Goal: Find specific page/section: Find specific page/section

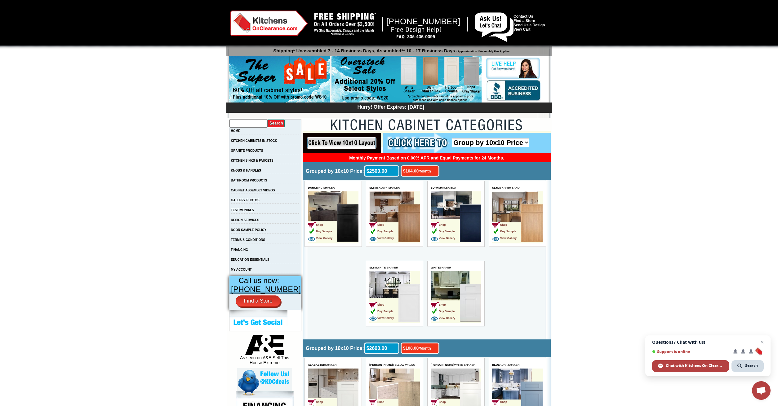
click at [253, 122] on input "text" at bounding box center [248, 124] width 38 height 8
drag, startPoint x: 250, startPoint y: 122, endPoint x: 223, endPoint y: 127, distance: 27.8
click at [229, 127] on input "e" at bounding box center [248, 124] width 38 height 8
type input "e"
click at [248, 125] on input "text" at bounding box center [248, 124] width 38 height 8
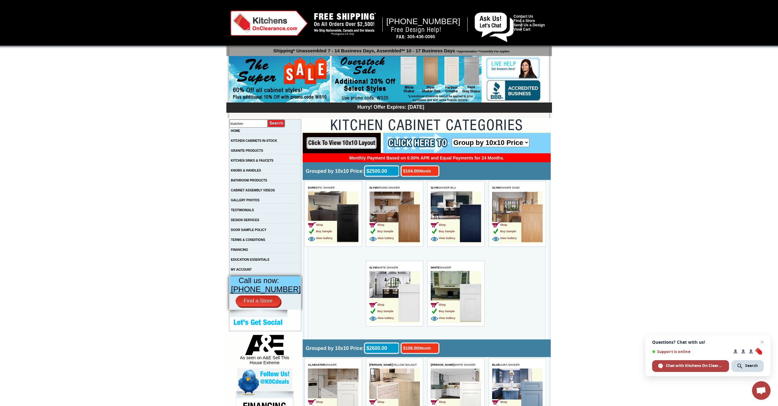
drag, startPoint x: 259, startPoint y: 125, endPoint x: 239, endPoint y: 126, distance: 19.8
click at [239, 126] on input "kiutchen" at bounding box center [248, 124] width 38 height 8
drag, startPoint x: 256, startPoint y: 123, endPoint x: 228, endPoint y: 127, distance: 29.2
click at [229, 127] on input "kitchen" at bounding box center [248, 124] width 38 height 8
type input "zg"
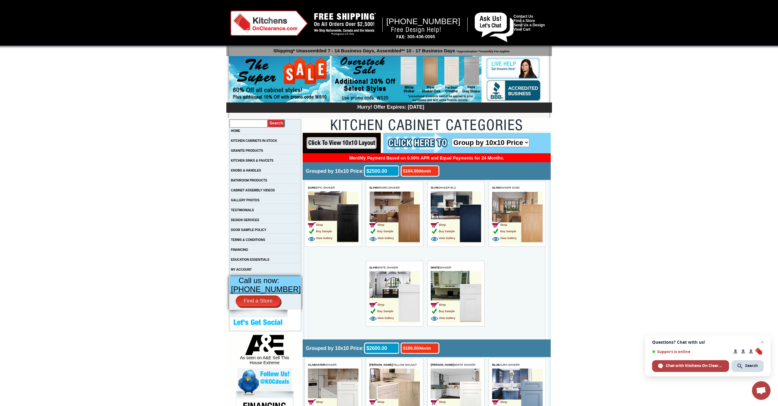
drag, startPoint x: 242, startPoint y: 127, endPoint x: 223, endPoint y: 128, distance: 19.3
type input "zg"
click at [246, 124] on input "text" at bounding box center [248, 124] width 38 height 8
click at [254, 182] on link "BATHROOM PRODUCTS" at bounding box center [249, 180] width 36 height 3
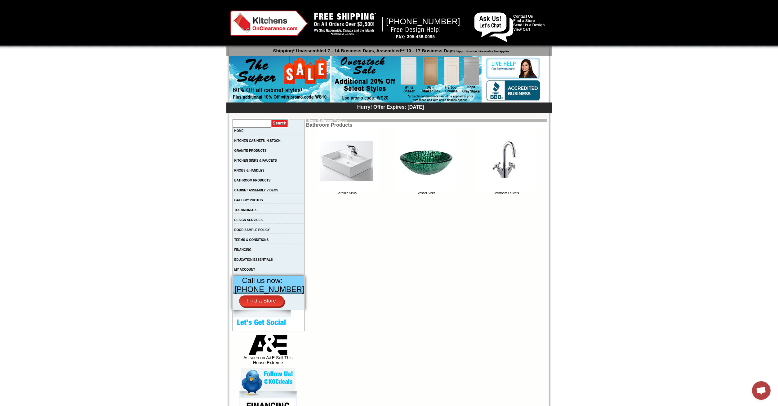
drag, startPoint x: 263, startPoint y: 122, endPoint x: 225, endPoint y: 128, distance: 38.3
click at [233, 128] on input "text" at bounding box center [252, 124] width 38 height 8
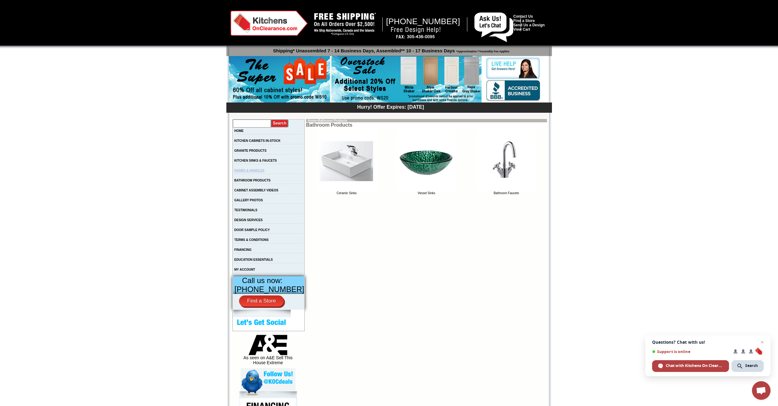
click at [257, 172] on link "KNOBS & HANDLES" at bounding box center [249, 170] width 30 height 3
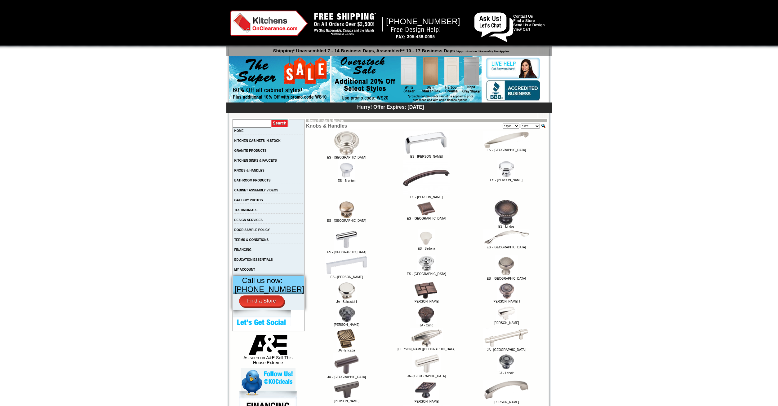
click at [256, 122] on input "text" at bounding box center [252, 124] width 38 height 8
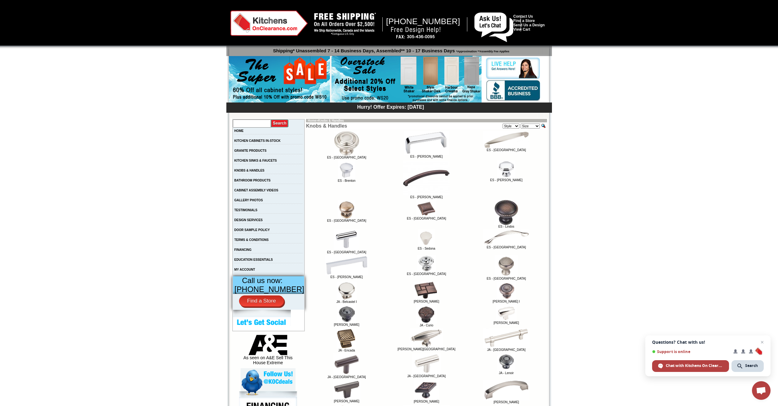
click at [203, 147] on body "[PHONE_NUMBER] Contact Us Find a Store Send Us a Design View Cart Shipping* Una…" at bounding box center [389, 406] width 778 height 813
click at [203, 147] on body "1-888-621-2472 Contact Us Find a Store Send Us a Design View Cart Shipping* Una…" at bounding box center [389, 406] width 778 height 813
click at [255, 124] on input "text" at bounding box center [252, 124] width 38 height 8
click at [260, 120] on input "text" at bounding box center [252, 124] width 38 height 8
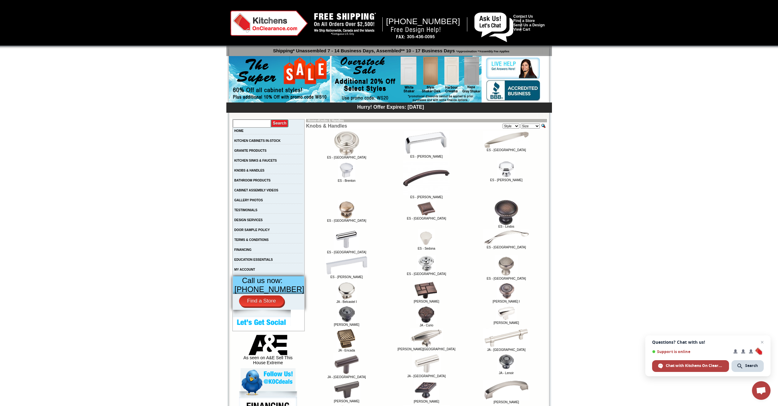
click at [649, 91] on body "1-888-621-2472 Contact Us Find a Store Send Us a Design View Cart Shipping* Una…" at bounding box center [389, 406] width 778 height 813
click at [247, 122] on input "text" at bounding box center [252, 124] width 38 height 8
click at [271, 122] on input "text" at bounding box center [252, 124] width 38 height 8
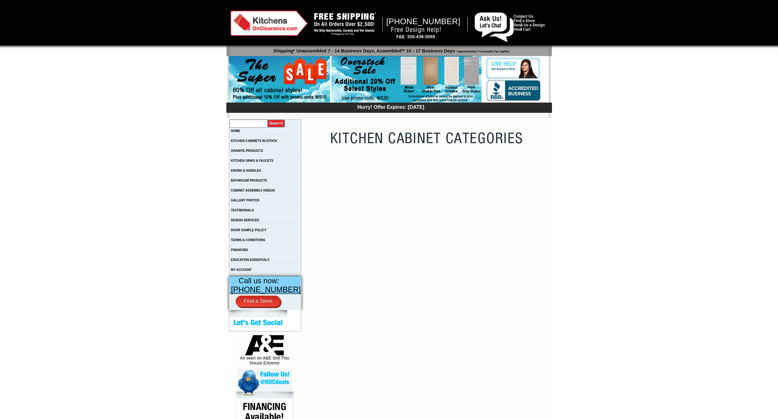
click at [254, 126] on input "text" at bounding box center [248, 124] width 38 height 8
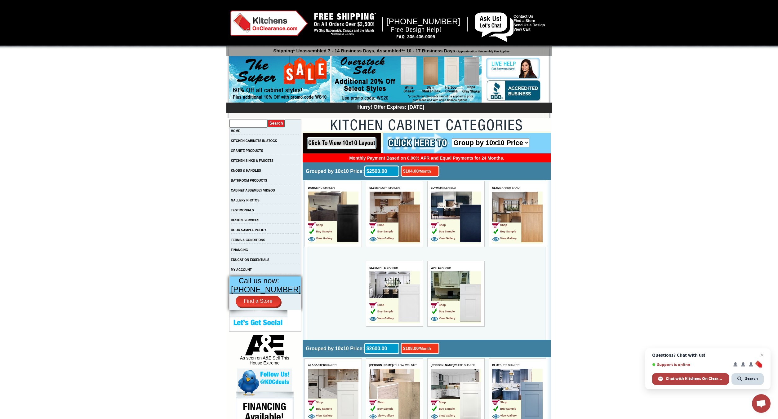
click at [267, 109] on div "Hurry! Offer Expires: [DATE]" at bounding box center [390, 107] width 322 height 7
click at [452, 138] on select "Group by 10x10 Price Group by Color" at bounding box center [490, 142] width 77 height 9
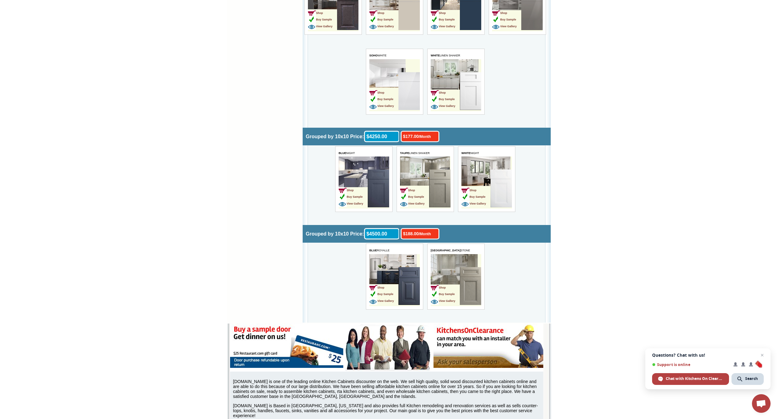
scroll to position [1965, 0]
